Goal: Task Accomplishment & Management: Use online tool/utility

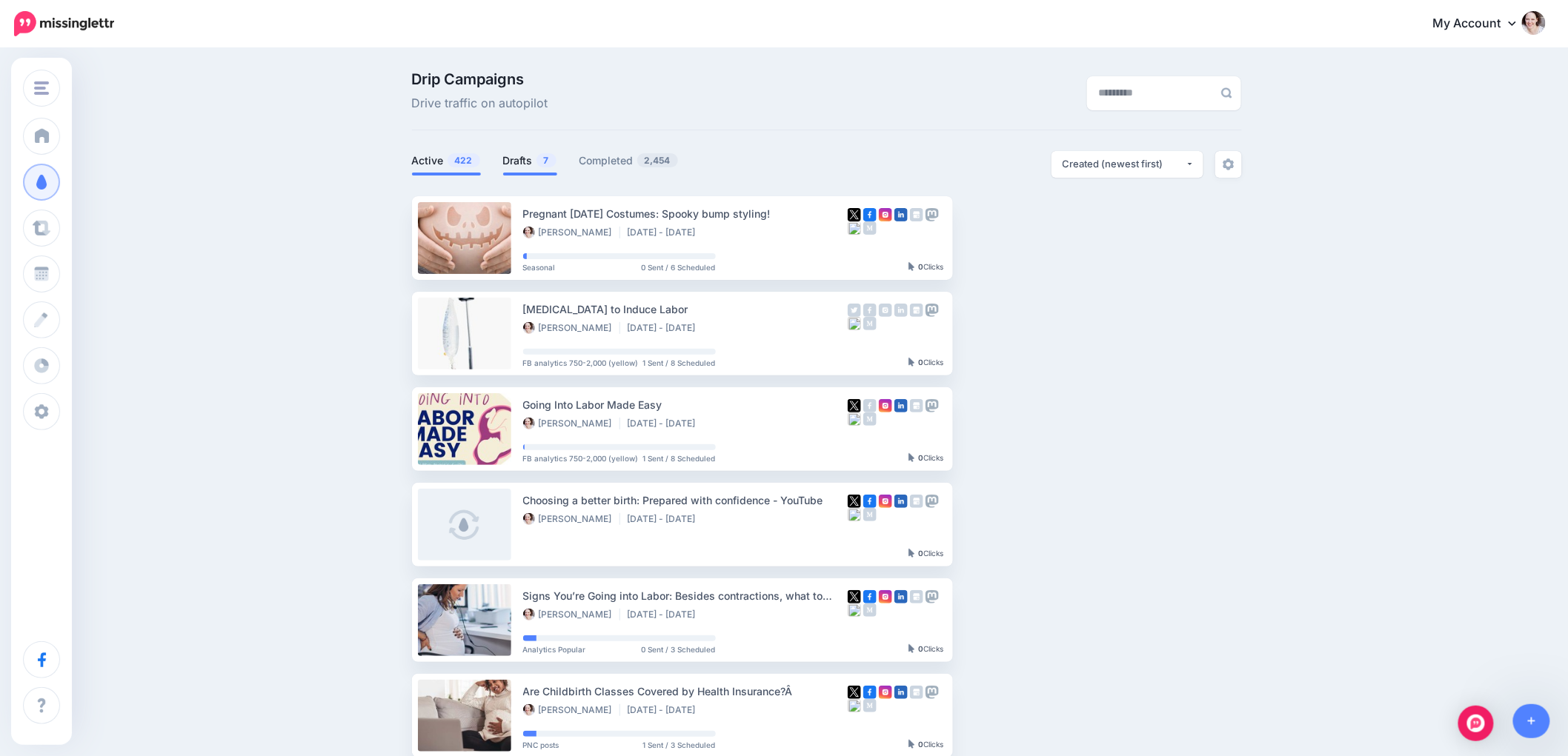
click at [517, 158] on link "Drafts 7" at bounding box center [530, 161] width 54 height 18
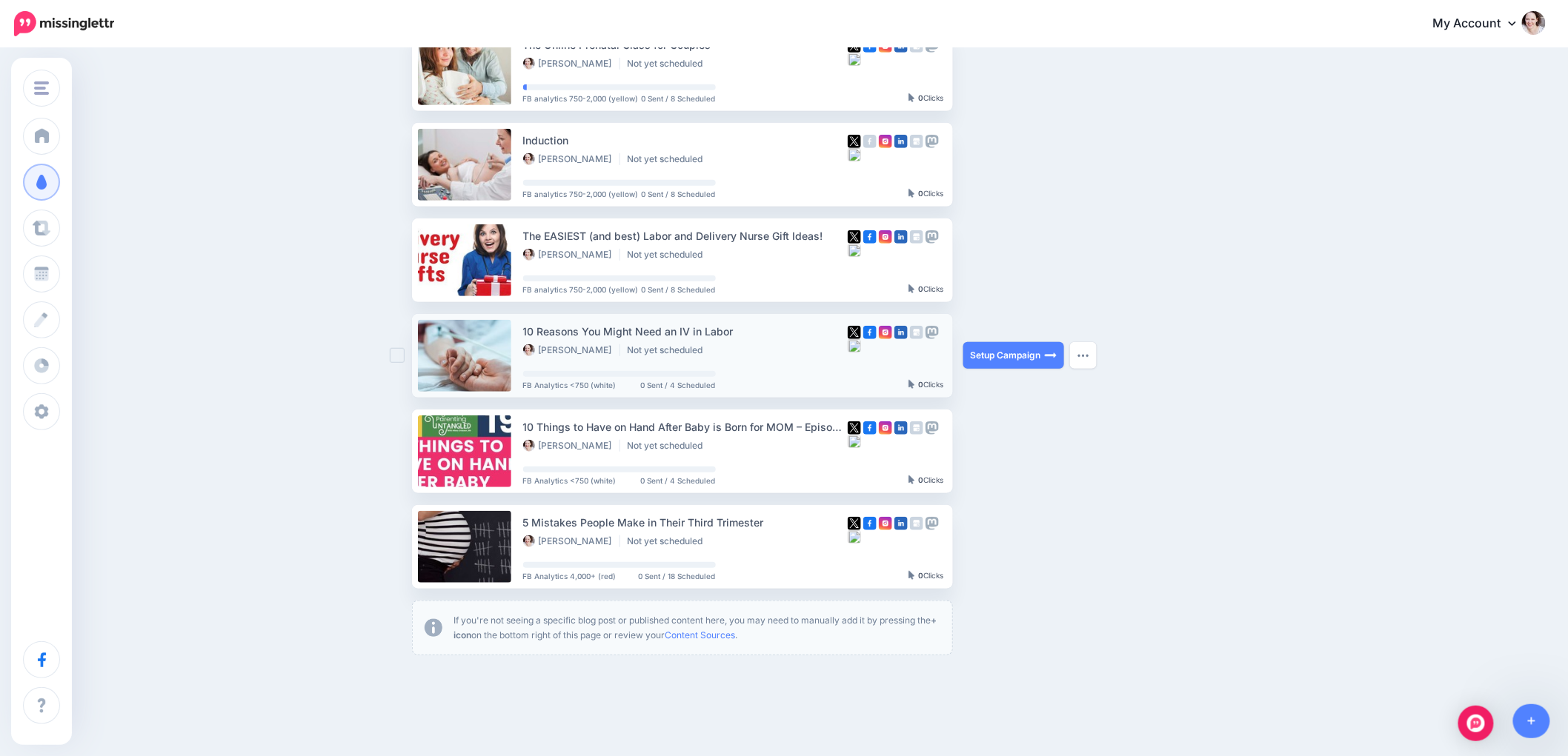
scroll to position [313, 0]
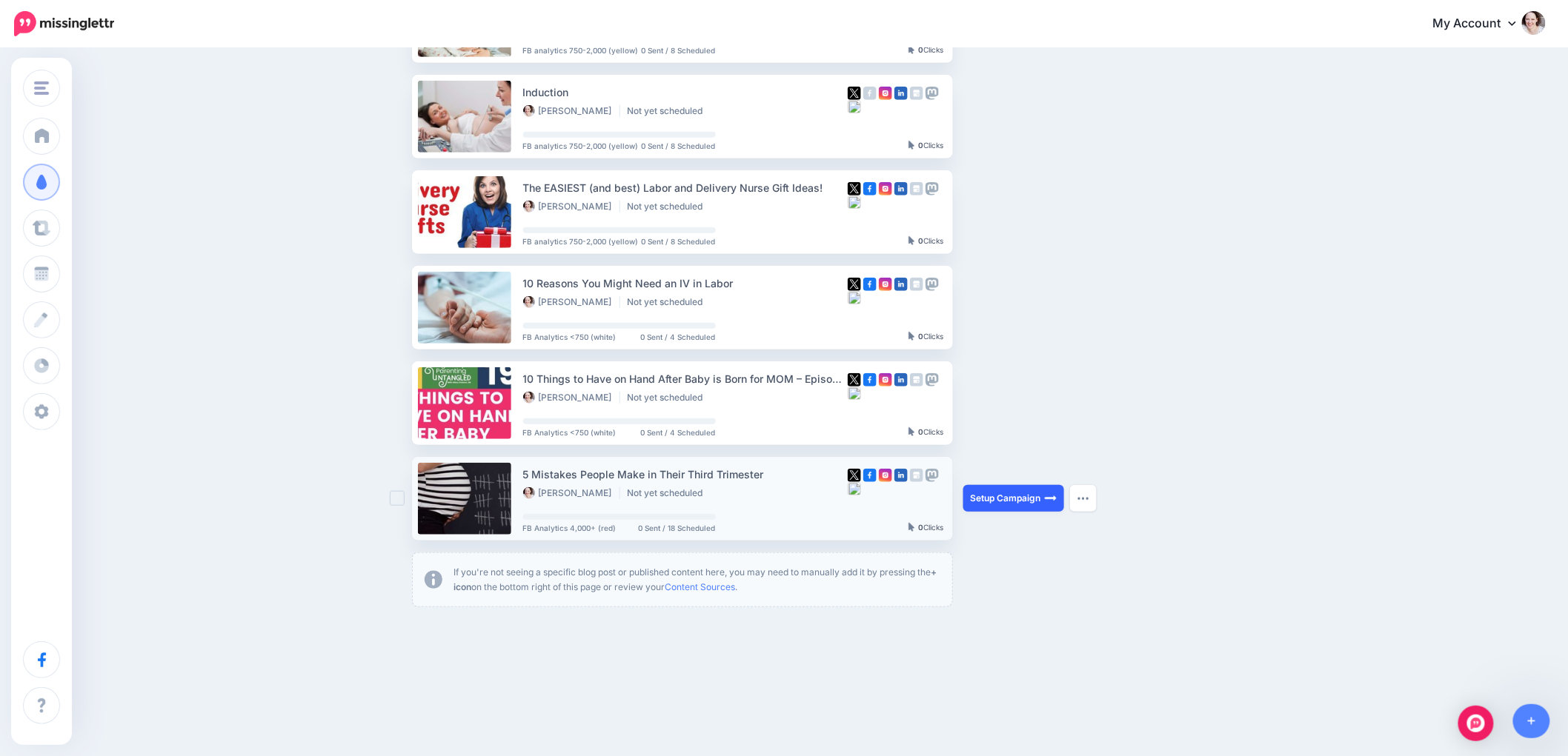
click at [1010, 495] on link "Setup Campaign" at bounding box center [1013, 499] width 101 height 27
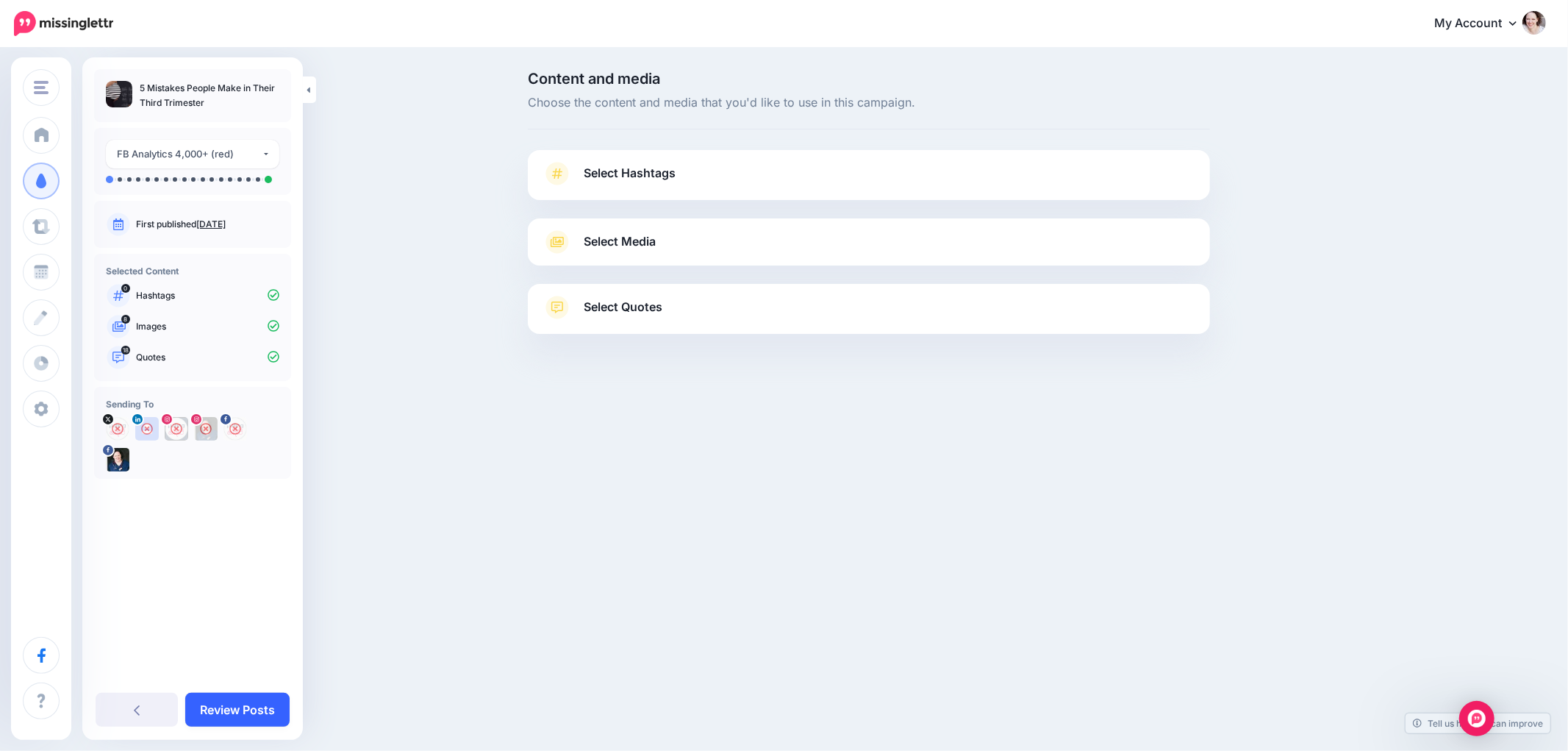
click at [206, 714] on link "Review Posts" at bounding box center [238, 710] width 105 height 34
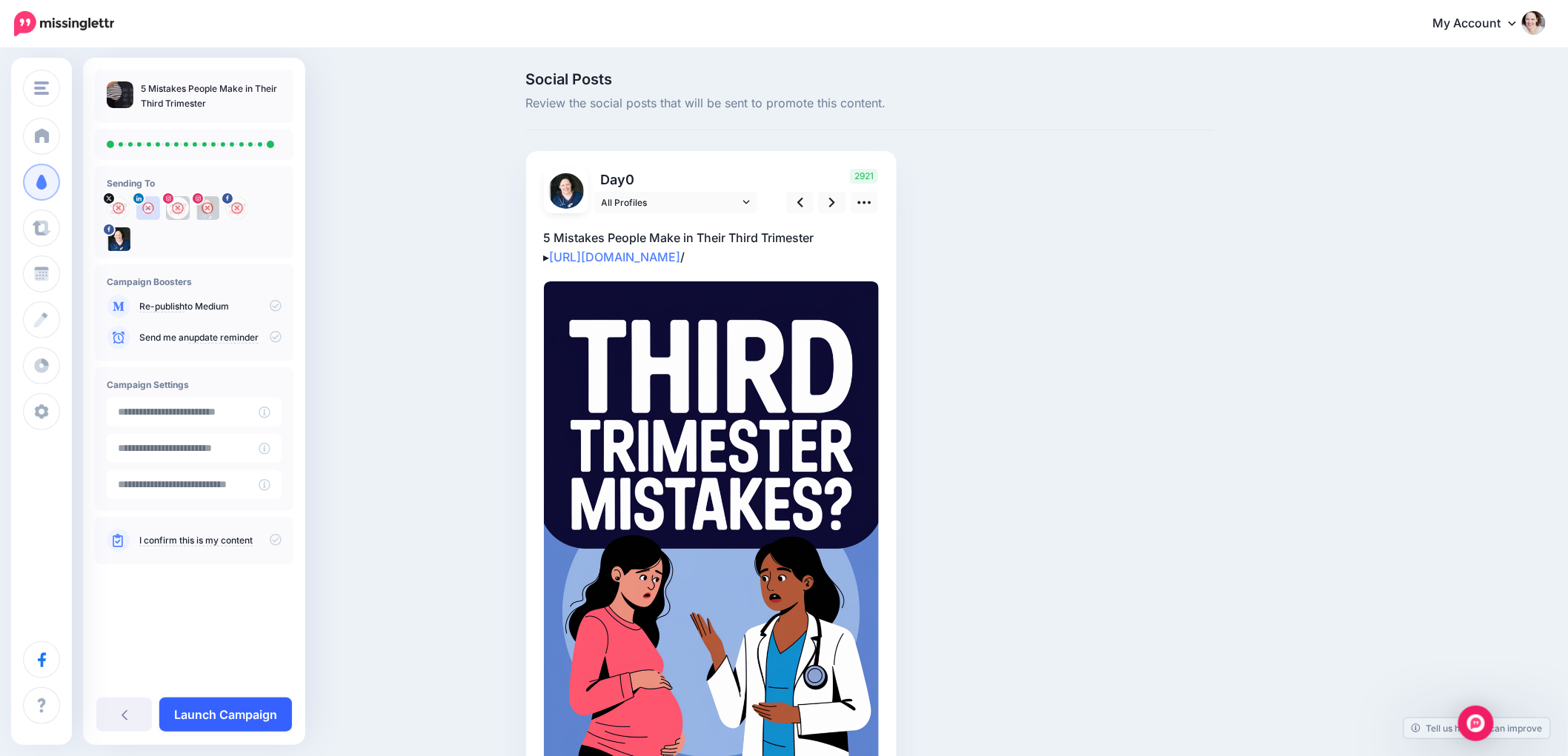
click at [213, 721] on link "Launch Campaign" at bounding box center [225, 715] width 132 height 34
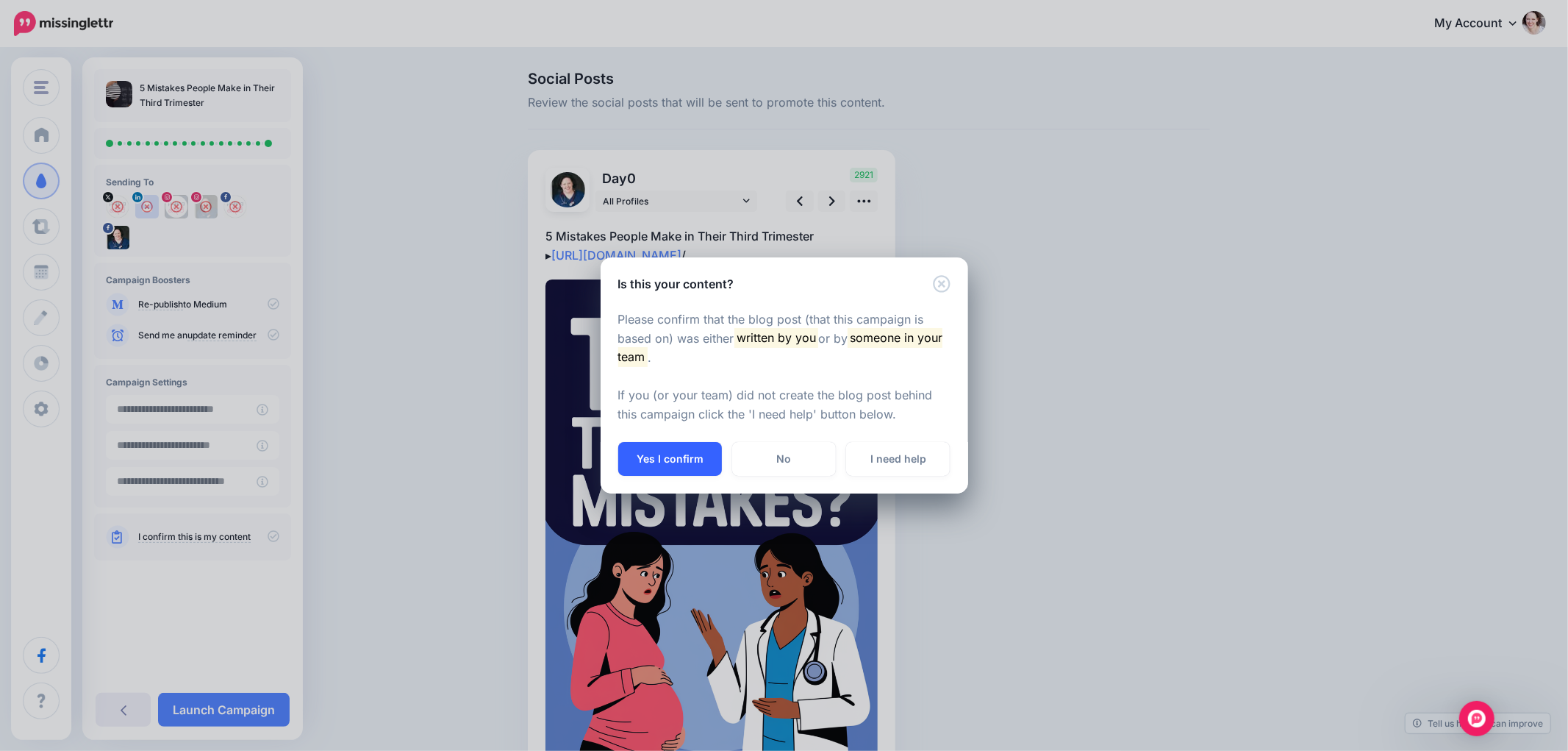
click at [699, 461] on button "Yes I confirm" at bounding box center [670, 459] width 104 height 34
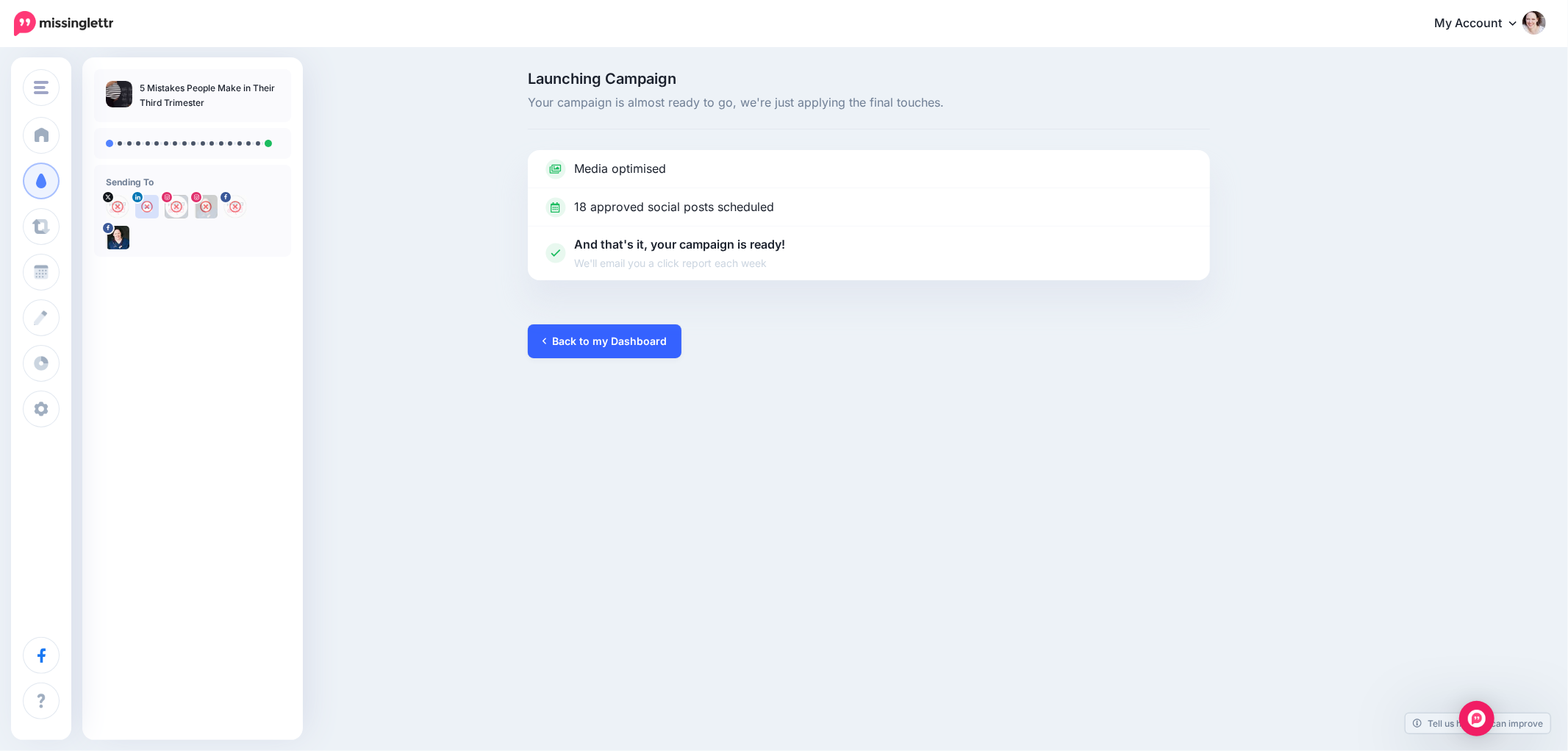
click at [623, 334] on link "Back to my Dashboard" at bounding box center [604, 342] width 154 height 34
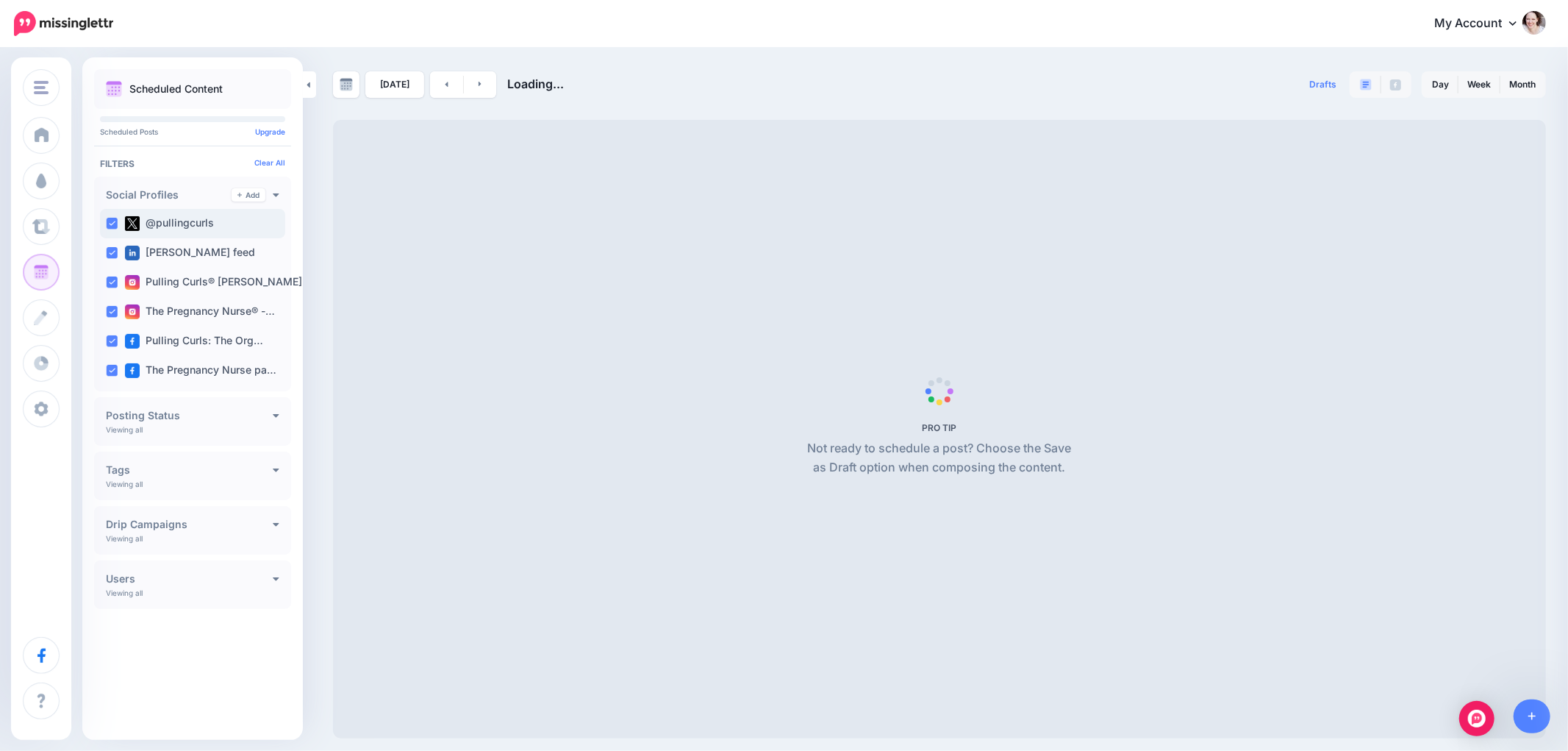
click at [114, 225] on ins at bounding box center [112, 224] width 12 height 12
click at [112, 260] on div "Hilary Erickson feed" at bounding box center [193, 253] width 186 height 30
click at [112, 289] on div "Pulling Curls® Hilary …" at bounding box center [193, 282] width 186 height 30
drag, startPoint x: 111, startPoint y: 311, endPoint x: 111, endPoint y: 336, distance: 25.0
click at [111, 317] on ins at bounding box center [112, 312] width 12 height 12
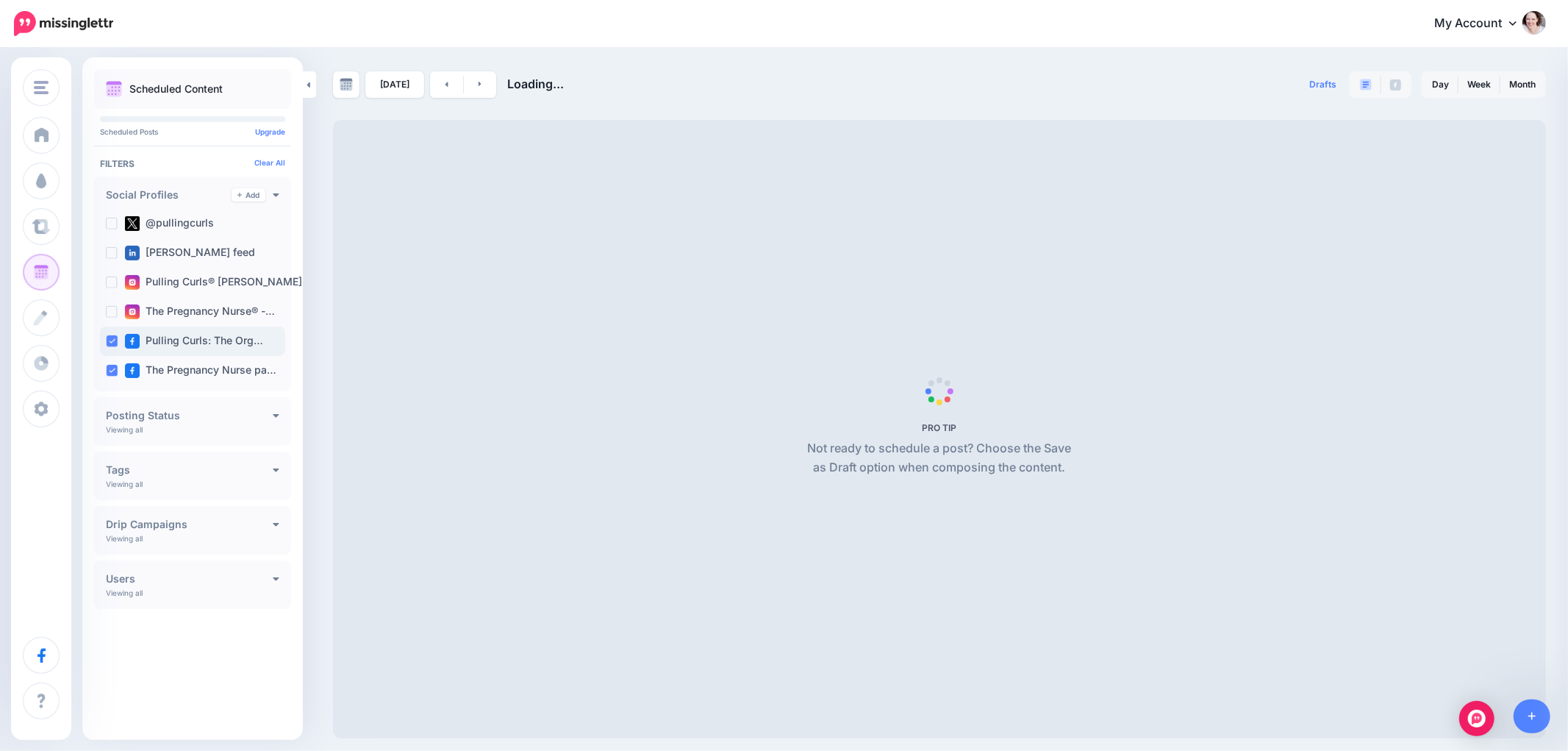
drag, startPoint x: 111, startPoint y: 337, endPoint x: 112, endPoint y: 343, distance: 6.1
click at [111, 340] on ins at bounding box center [112, 342] width 12 height 12
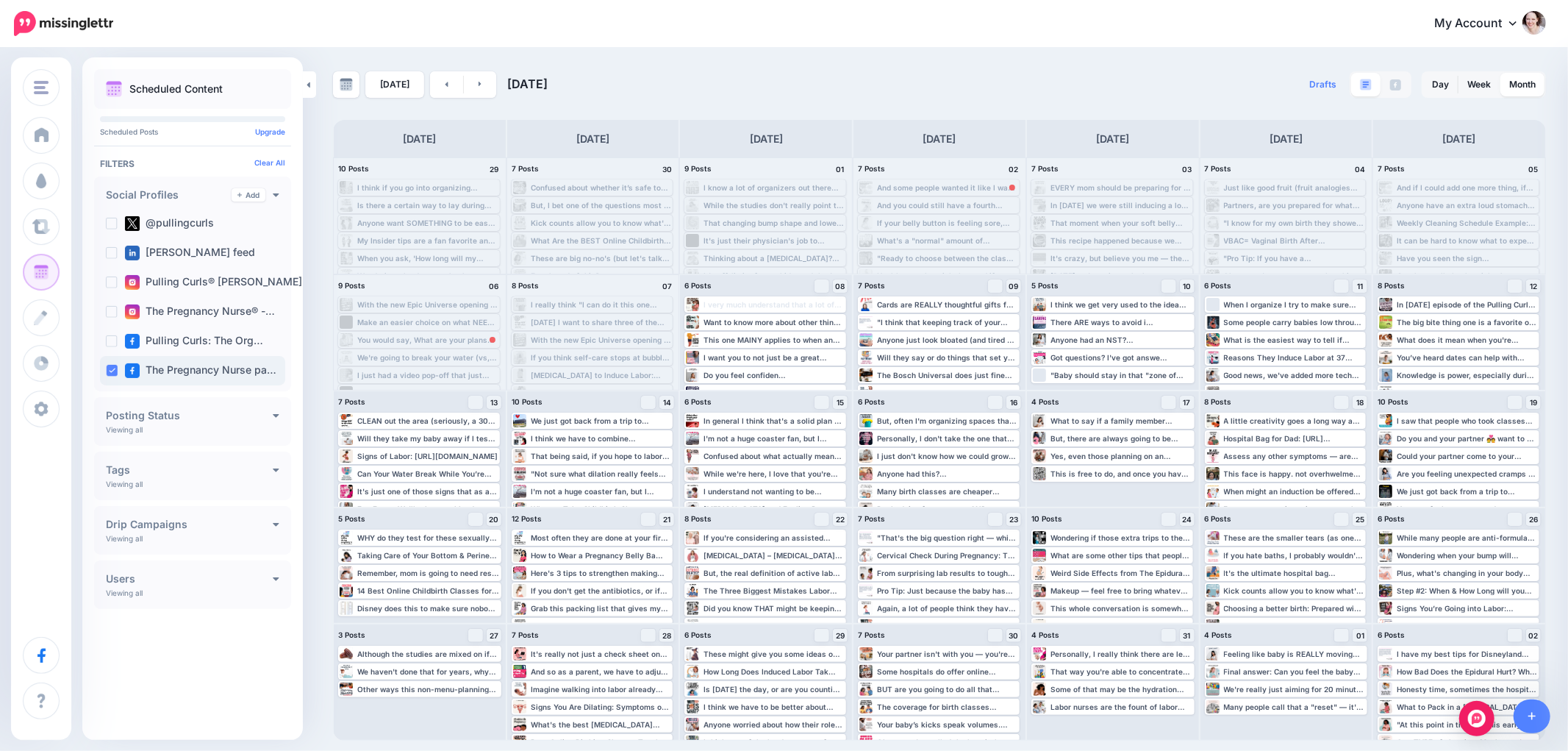
click at [114, 380] on div "The Pregnancy Nurse pa…" at bounding box center [193, 371] width 186 height 30
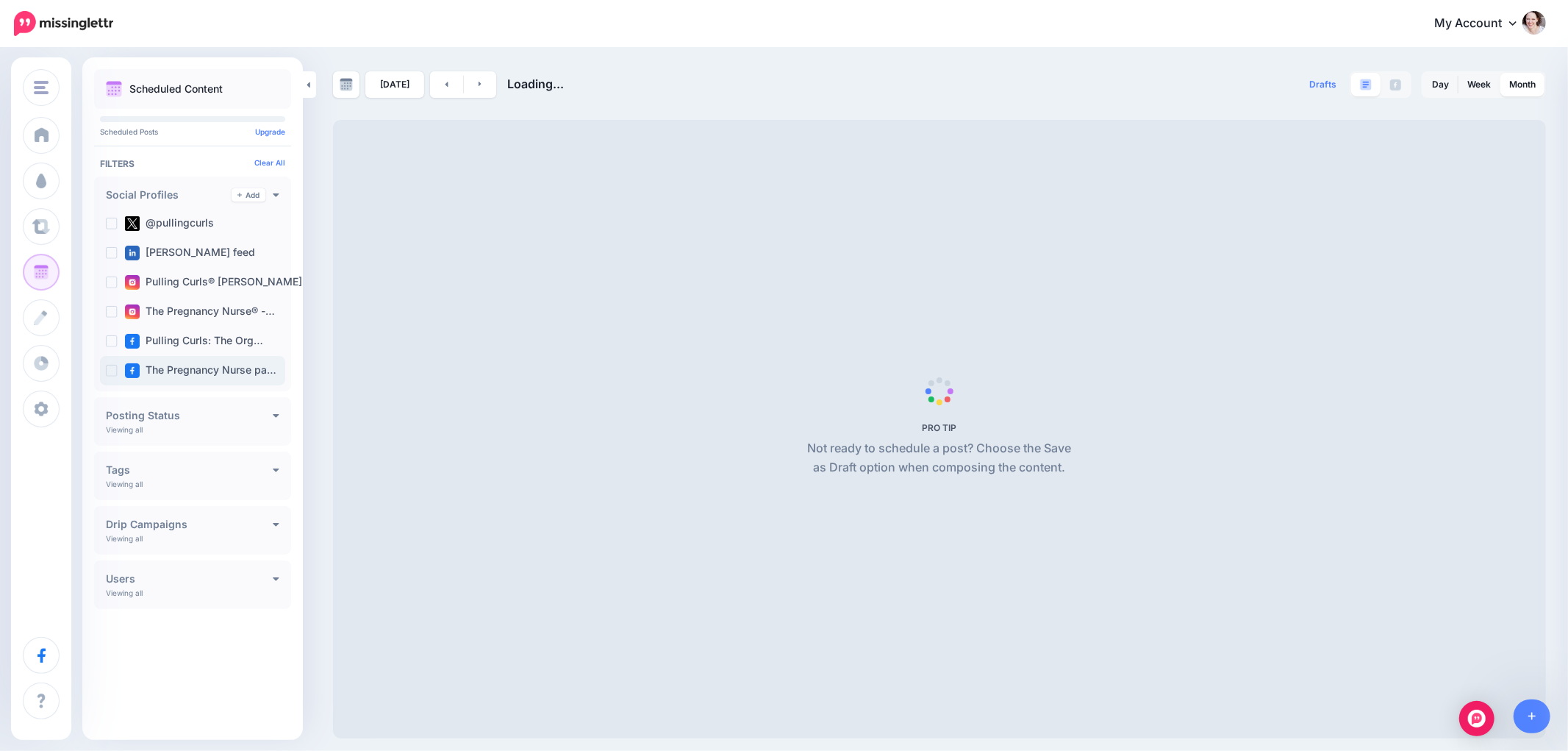
click at [115, 372] on ins at bounding box center [112, 371] width 12 height 12
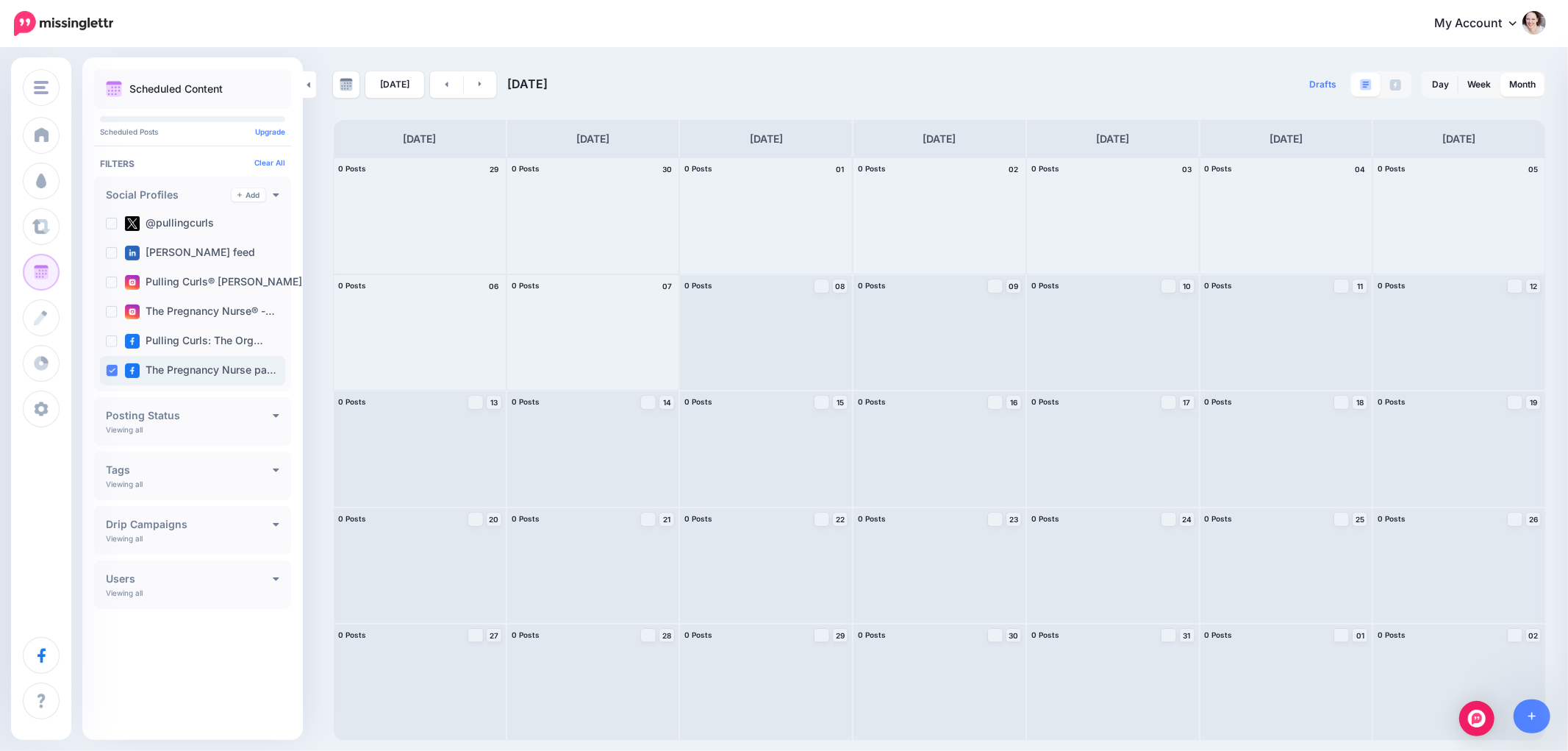
click at [106, 370] on ins at bounding box center [112, 371] width 12 height 12
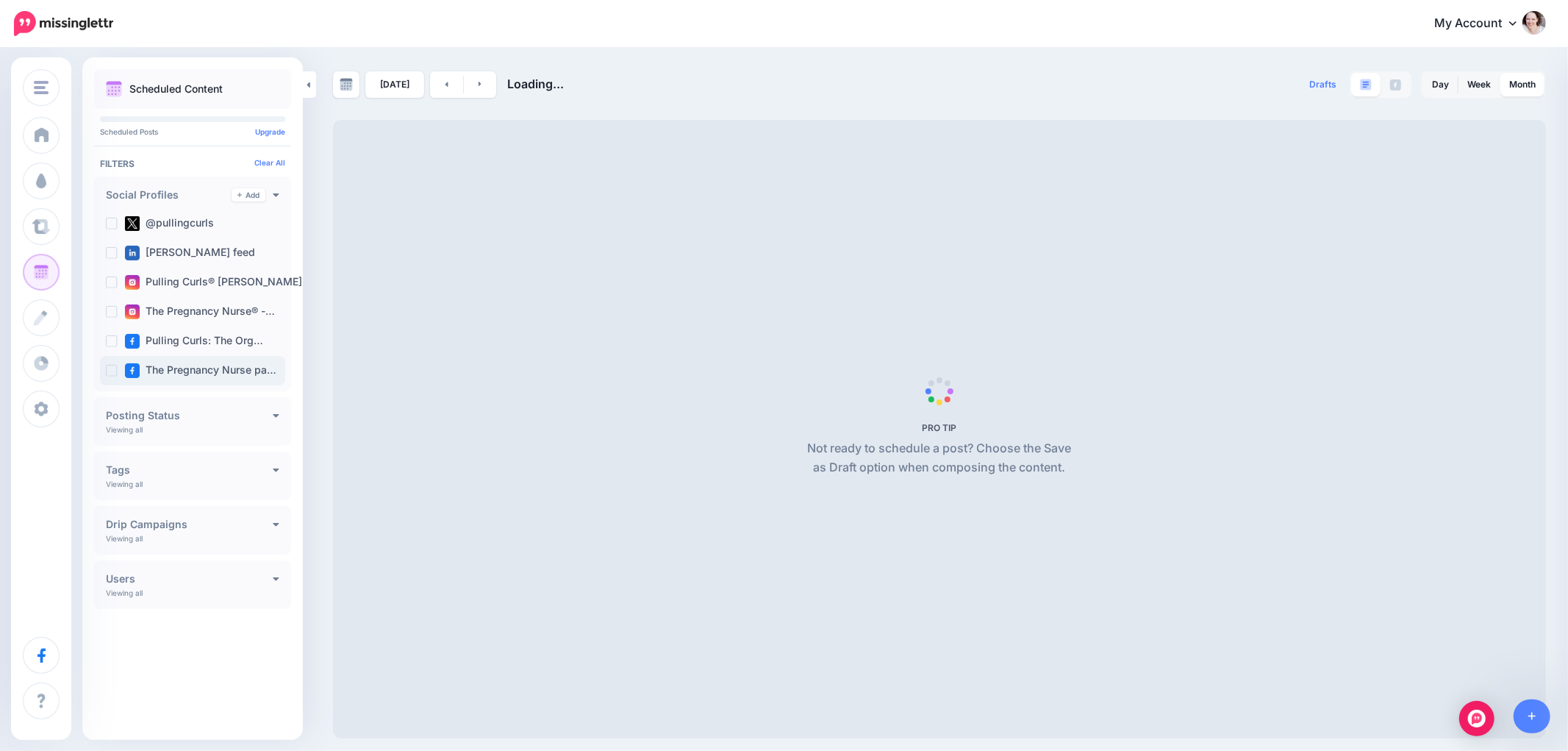
click at [109, 373] on ins at bounding box center [112, 371] width 12 height 12
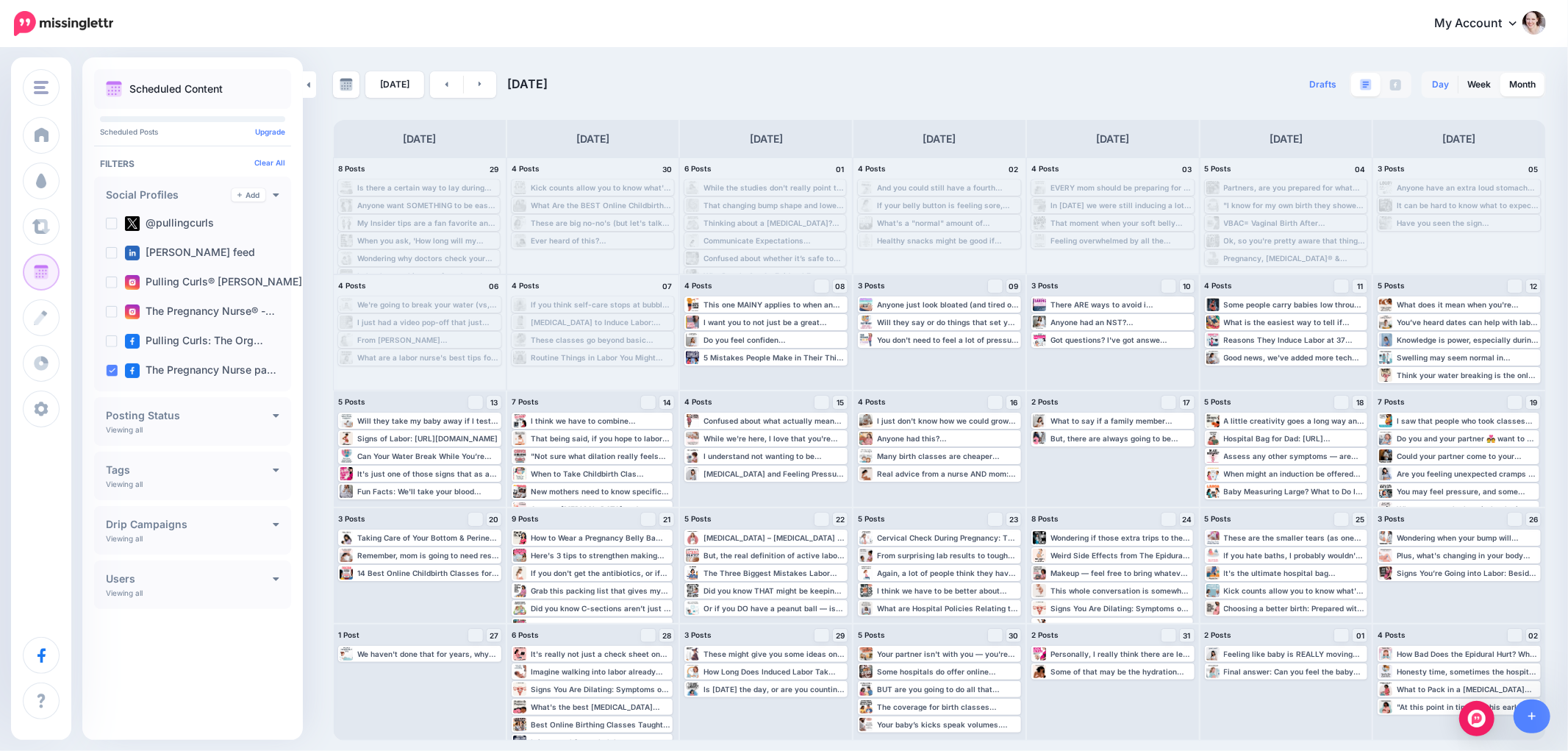
click at [1443, 85] on link "Day" at bounding box center [1440, 85] width 35 height 24
